Goal: Obtain resource: Download file/media

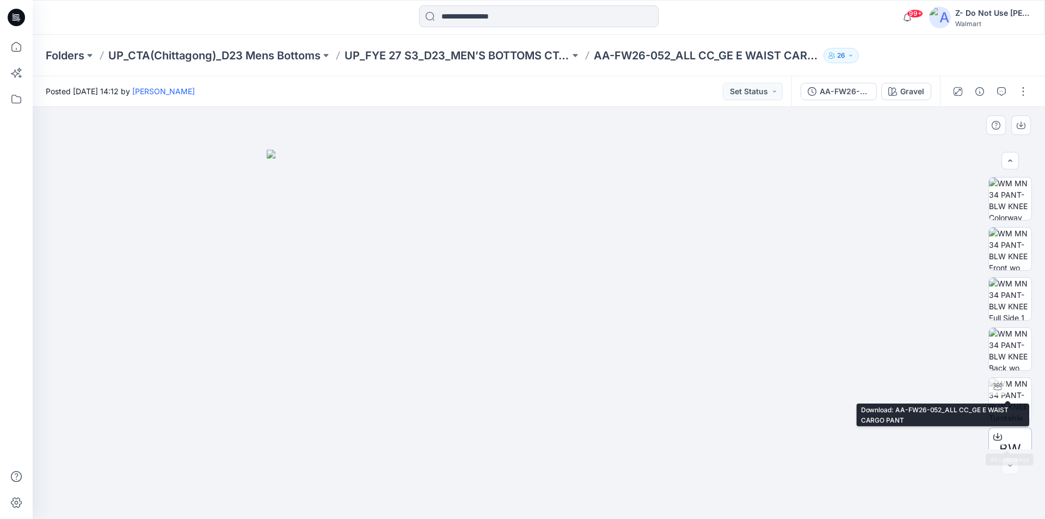
scroll to position [72, 0]
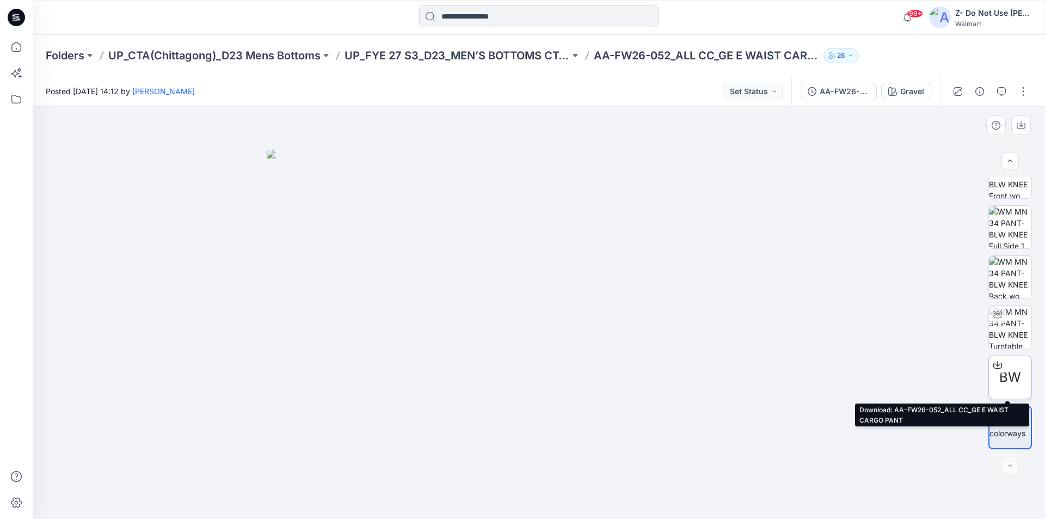
click at [999, 370] on div at bounding box center [997, 364] width 17 height 17
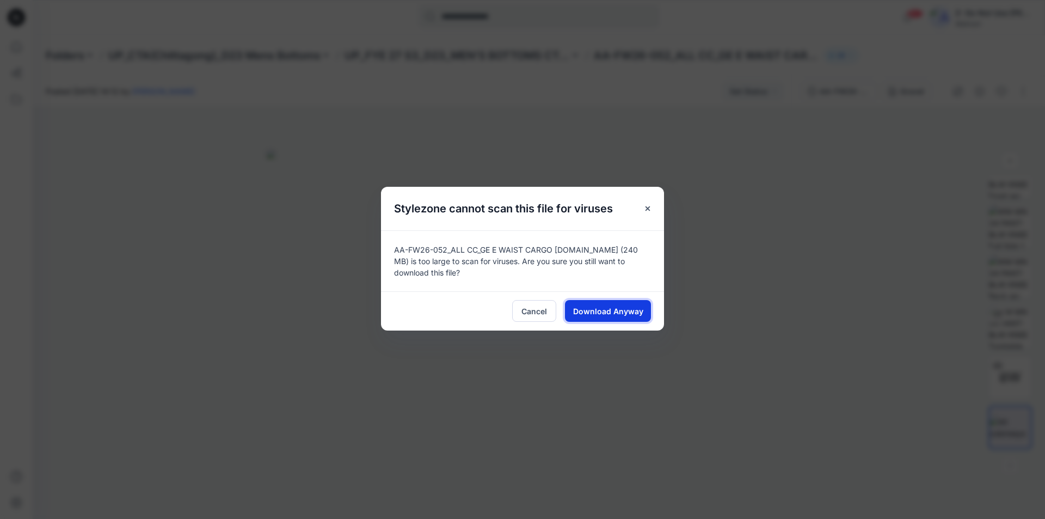
click at [635, 309] on span "Download Anyway" at bounding box center [608, 310] width 70 height 11
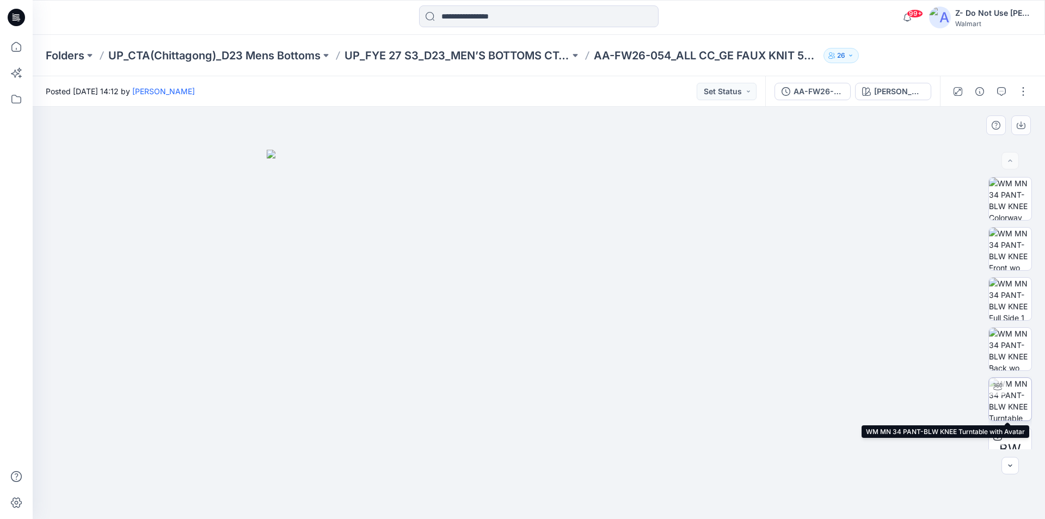
click at [1017, 392] on img at bounding box center [1010, 399] width 42 height 42
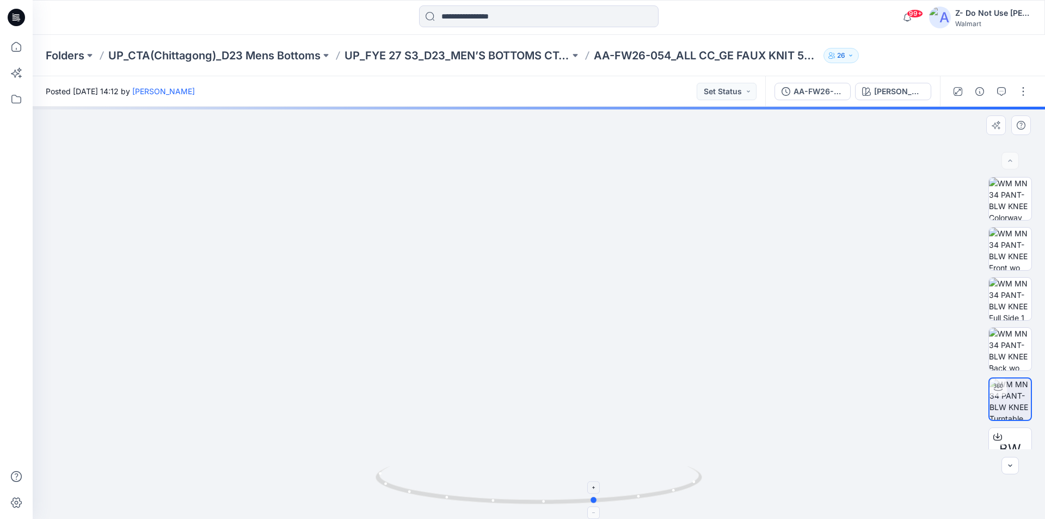
drag, startPoint x: 599, startPoint y: 501, endPoint x: 657, endPoint y: 493, distance: 57.7
click at [657, 493] on icon at bounding box center [540, 486] width 329 height 41
drag, startPoint x: 599, startPoint y: 501, endPoint x: 703, endPoint y: 500, distance: 103.4
click at [703, 500] on icon at bounding box center [540, 486] width 329 height 41
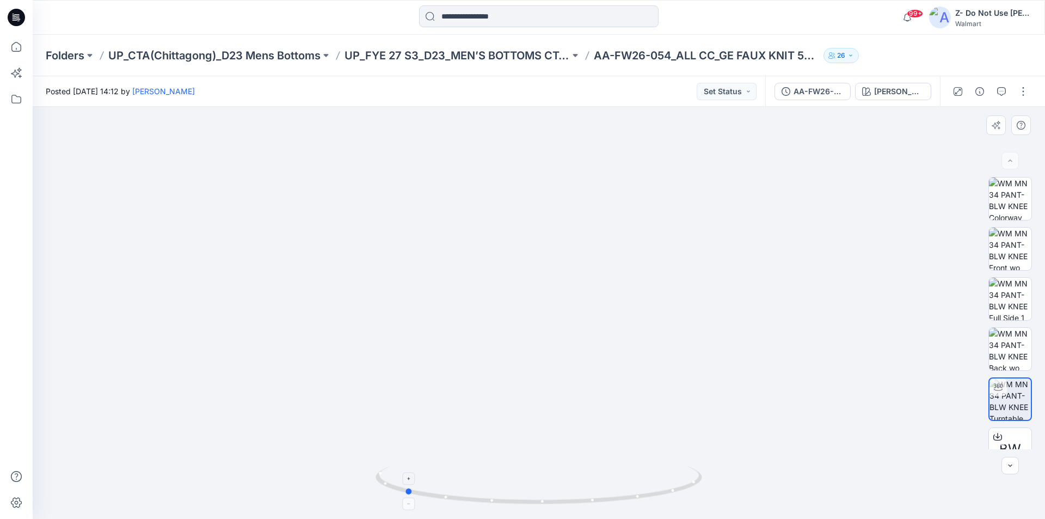
drag, startPoint x: 609, startPoint y: 501, endPoint x: 641, endPoint y: 501, distance: 31.6
click at [641, 501] on icon at bounding box center [540, 486] width 329 height 41
drag, startPoint x: 605, startPoint y: 500, endPoint x: 732, endPoint y: 508, distance: 127.6
click at [732, 508] on div at bounding box center [539, 313] width 1013 height 412
click at [1008, 441] on span "BW" at bounding box center [1010, 449] width 22 height 20
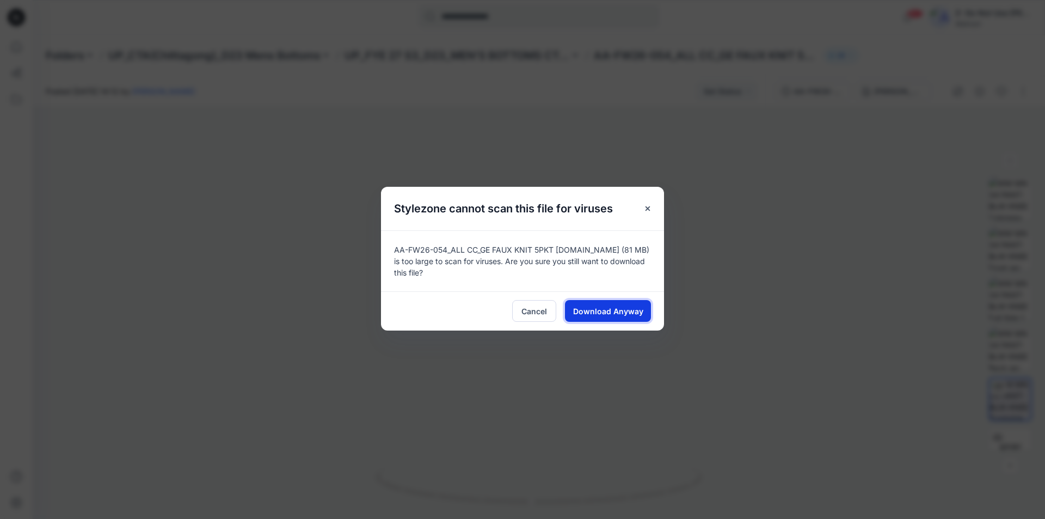
click at [623, 310] on span "Download Anyway" at bounding box center [608, 310] width 70 height 11
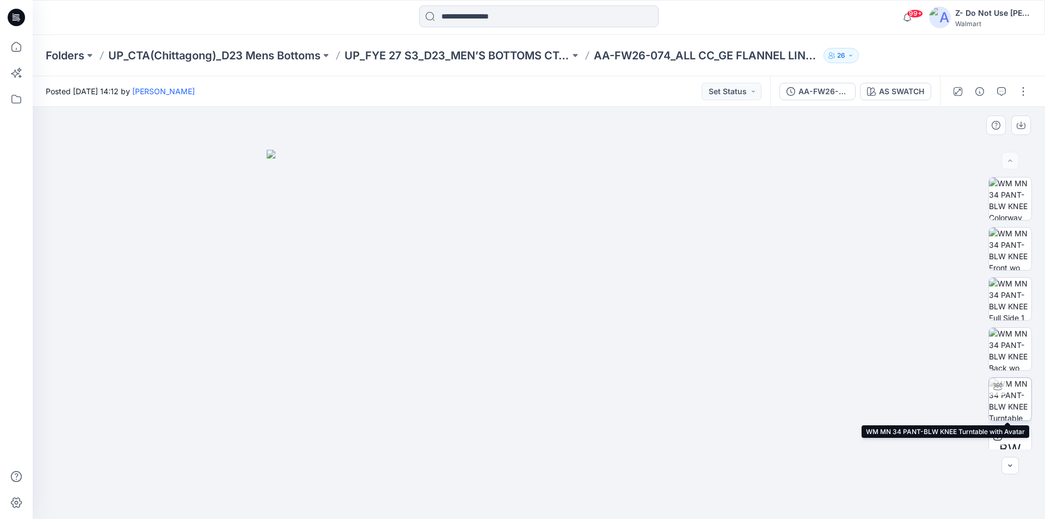
click at [1020, 401] on img at bounding box center [1010, 399] width 42 height 42
drag, startPoint x: 566, startPoint y: 349, endPoint x: 565, endPoint y: 104, distance: 245.0
drag, startPoint x: 533, startPoint y: 309, endPoint x: 581, endPoint y: 330, distance: 52.2
drag, startPoint x: 553, startPoint y: 499, endPoint x: 435, endPoint y: 492, distance: 118.4
drag, startPoint x: 435, startPoint y: 492, endPoint x: 738, endPoint y: 398, distance: 317.2
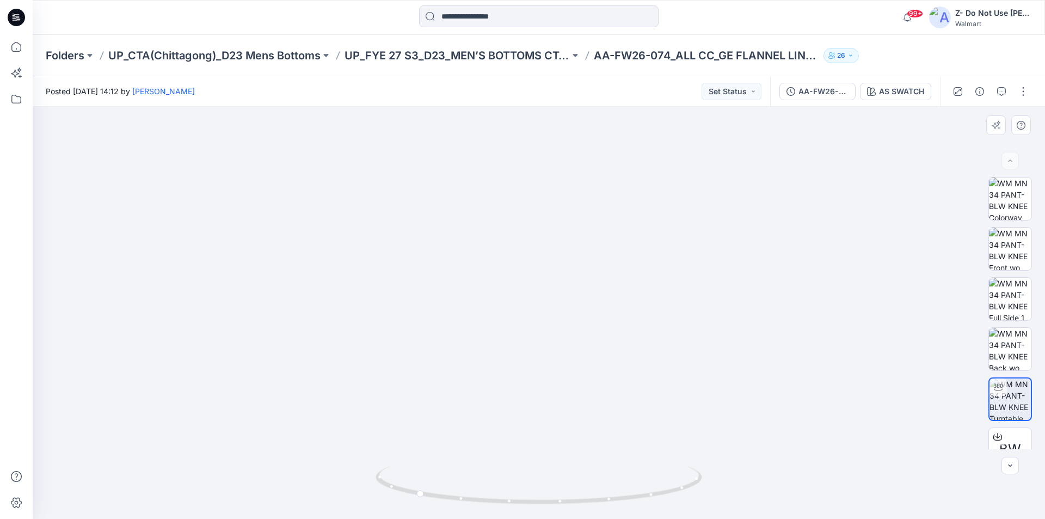
click at [738, 398] on img at bounding box center [539, 179] width 700 height 678
drag, startPoint x: 648, startPoint y: 396, endPoint x: 632, endPoint y: 244, distance: 152.8
drag, startPoint x: 702, startPoint y: 358, endPoint x: 736, endPoint y: 381, distance: 40.5
click at [736, 381] on img at bounding box center [539, 313] width 422 height 412
drag, startPoint x: 625, startPoint y: 477, endPoint x: 590, endPoint y: 483, distance: 35.8
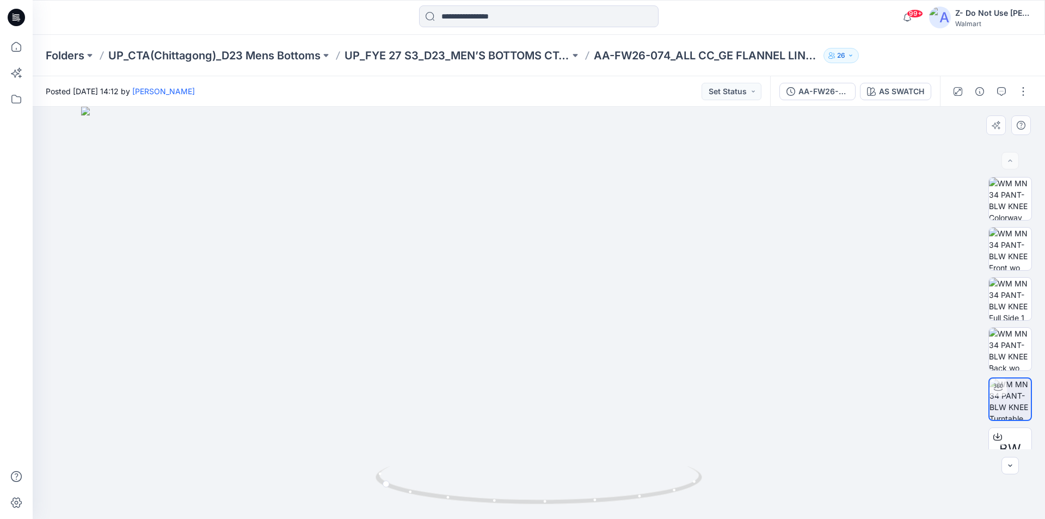
drag, startPoint x: 548, startPoint y: 315, endPoint x: 548, endPoint y: 285, distance: 29.4
drag, startPoint x: 670, startPoint y: 493, endPoint x: 1045, endPoint y: 462, distance: 376.4
click at [1045, 462] on div at bounding box center [539, 313] width 1013 height 412
